Goal: Task Accomplishment & Management: Manage account settings

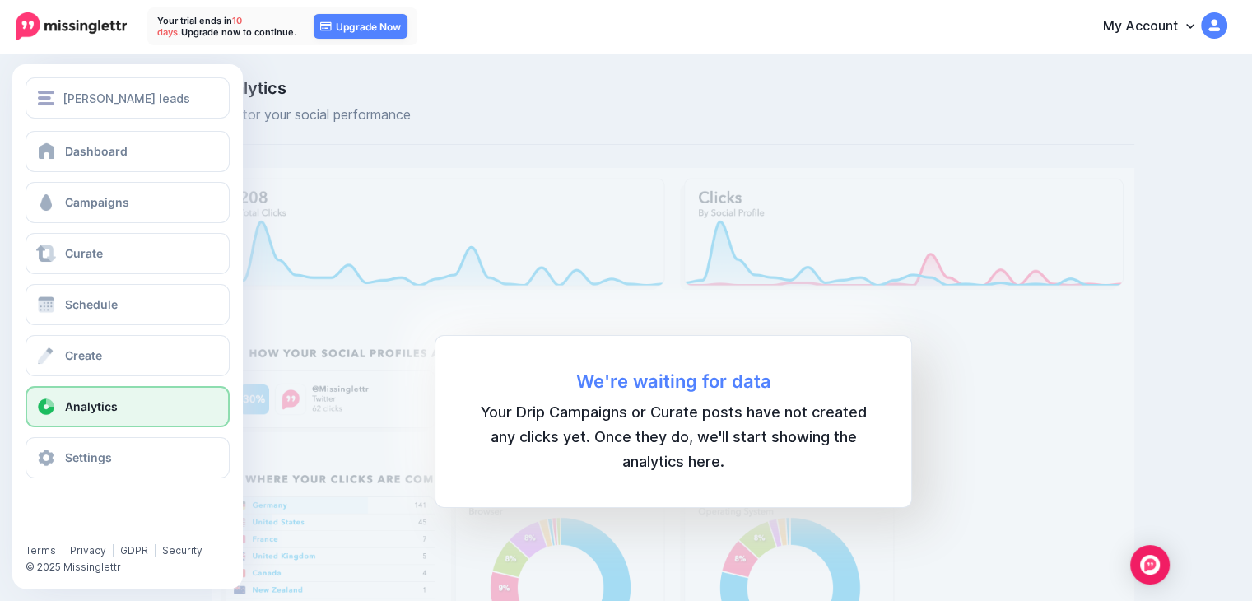
click at [112, 411] on span "Analytics" at bounding box center [91, 406] width 53 height 14
click at [107, 202] on span "Campaigns" at bounding box center [97, 202] width 64 height 14
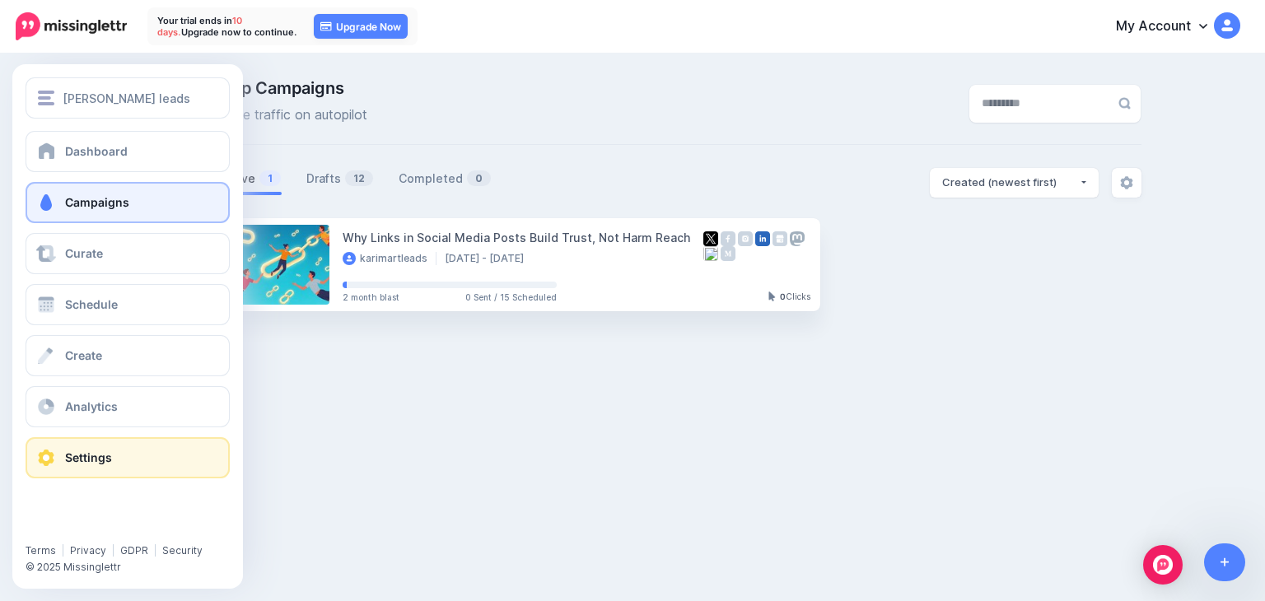
click at [78, 447] on link "Settings" at bounding box center [128, 457] width 204 height 41
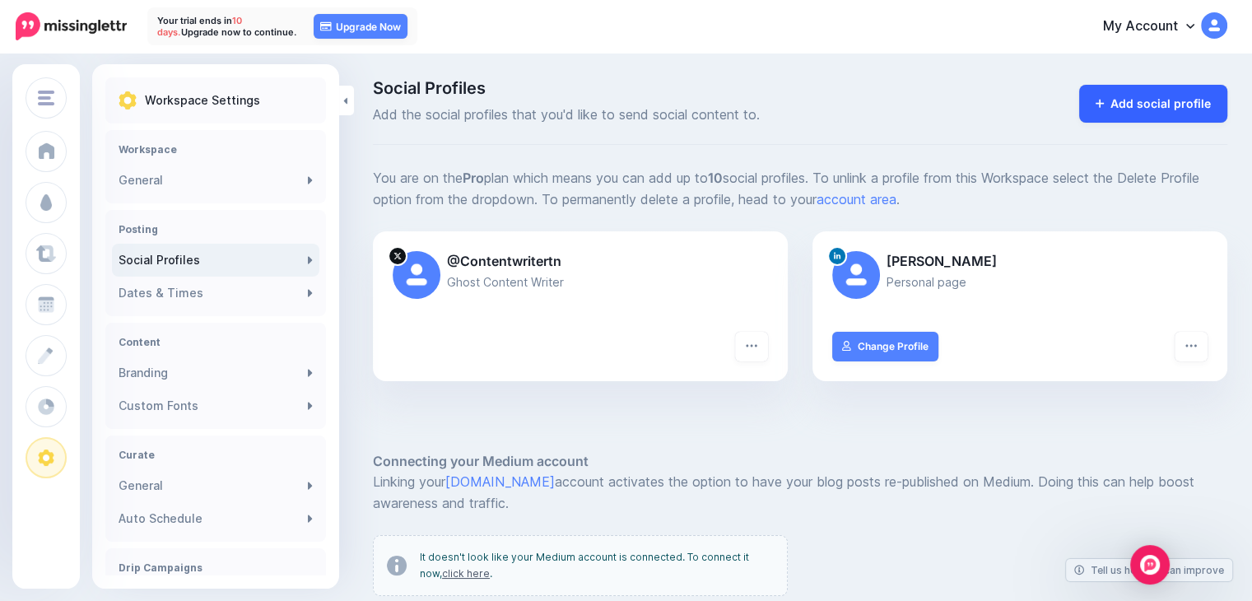
click at [1141, 105] on link "Add social profile" at bounding box center [1154, 104] width 149 height 38
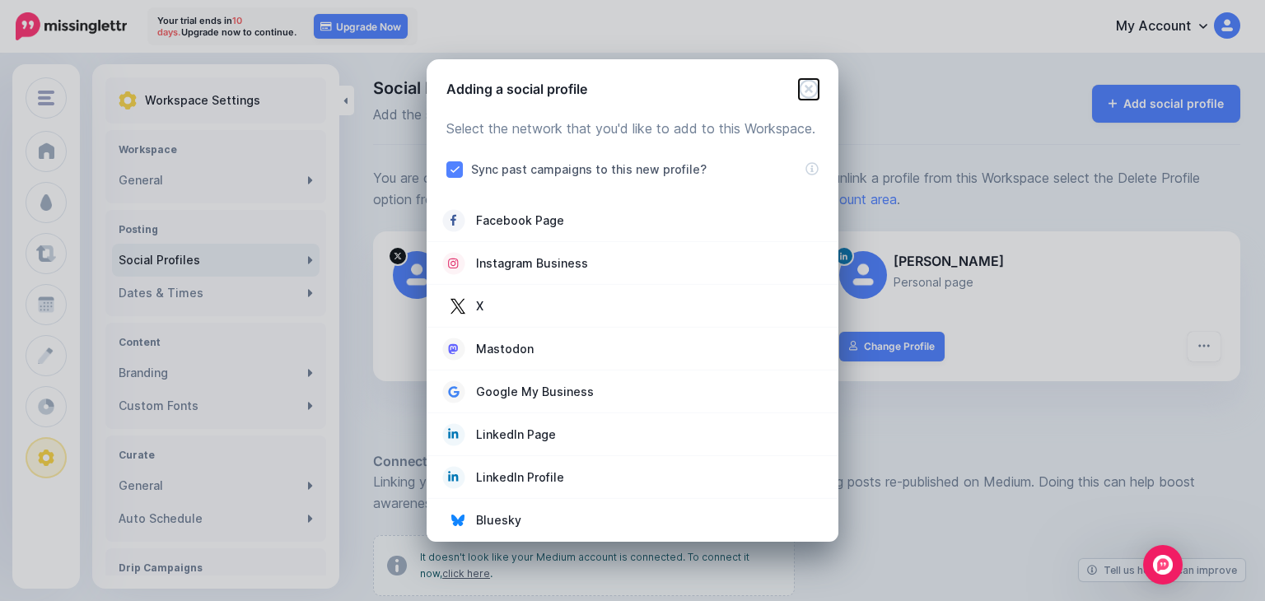
click at [804, 86] on icon "Close" at bounding box center [809, 89] width 20 height 20
